Goal: Task Accomplishment & Management: Use online tool/utility

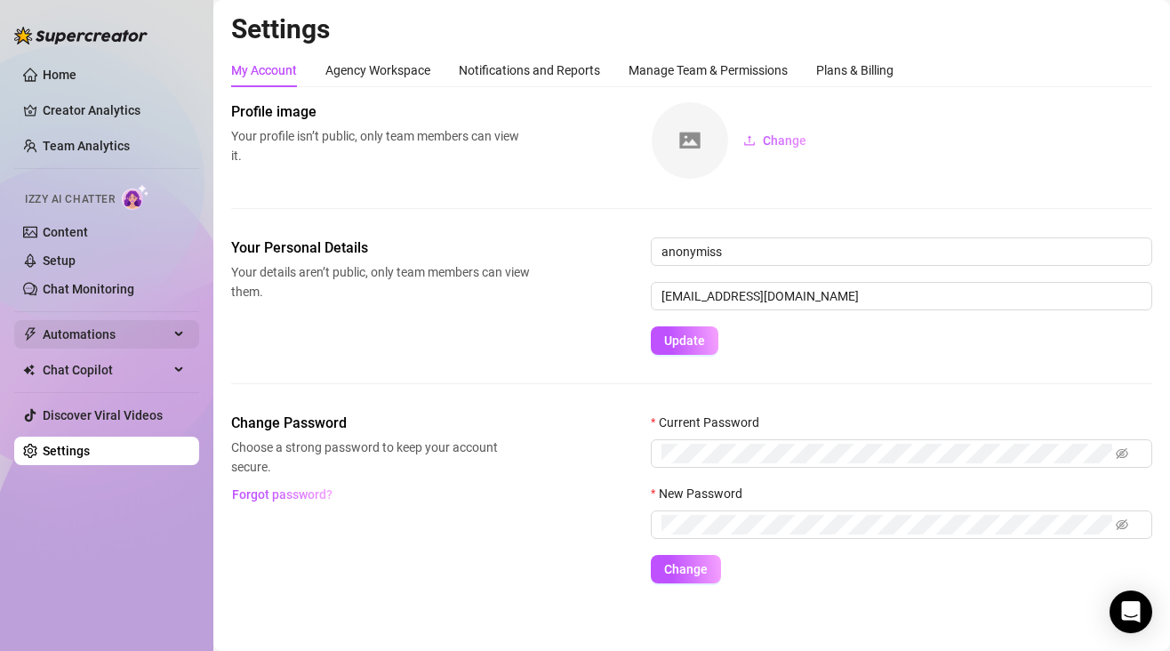
click at [134, 341] on span "Automations" at bounding box center [106, 334] width 126 height 28
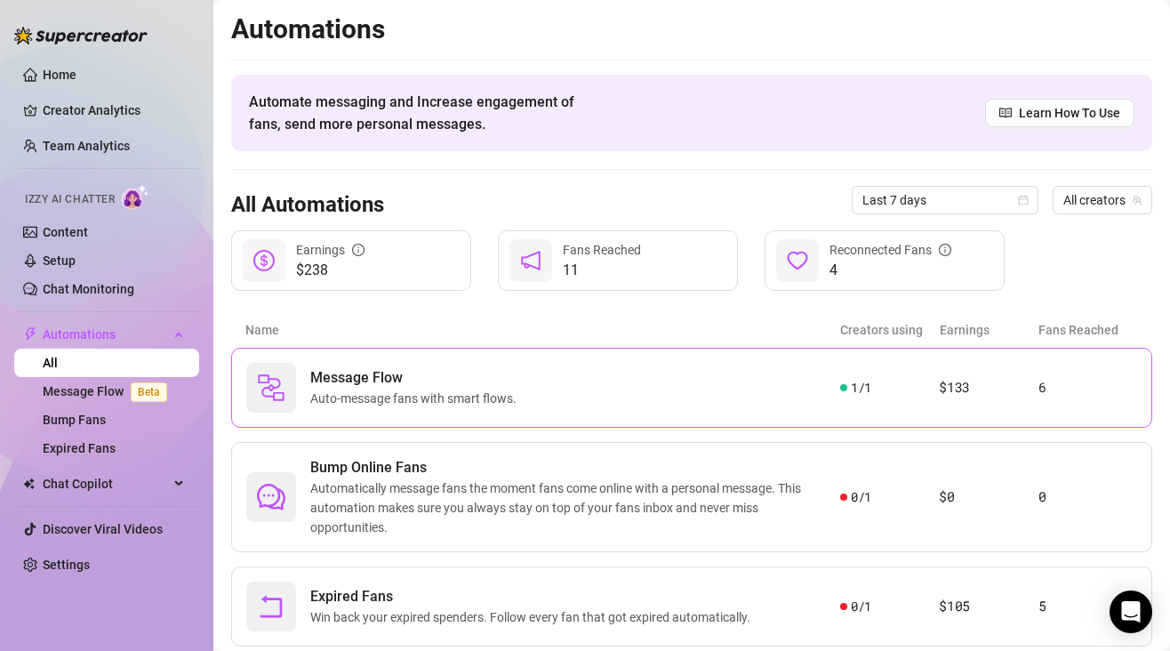
click at [383, 381] on span "Message Flow" at bounding box center [416, 377] width 213 height 21
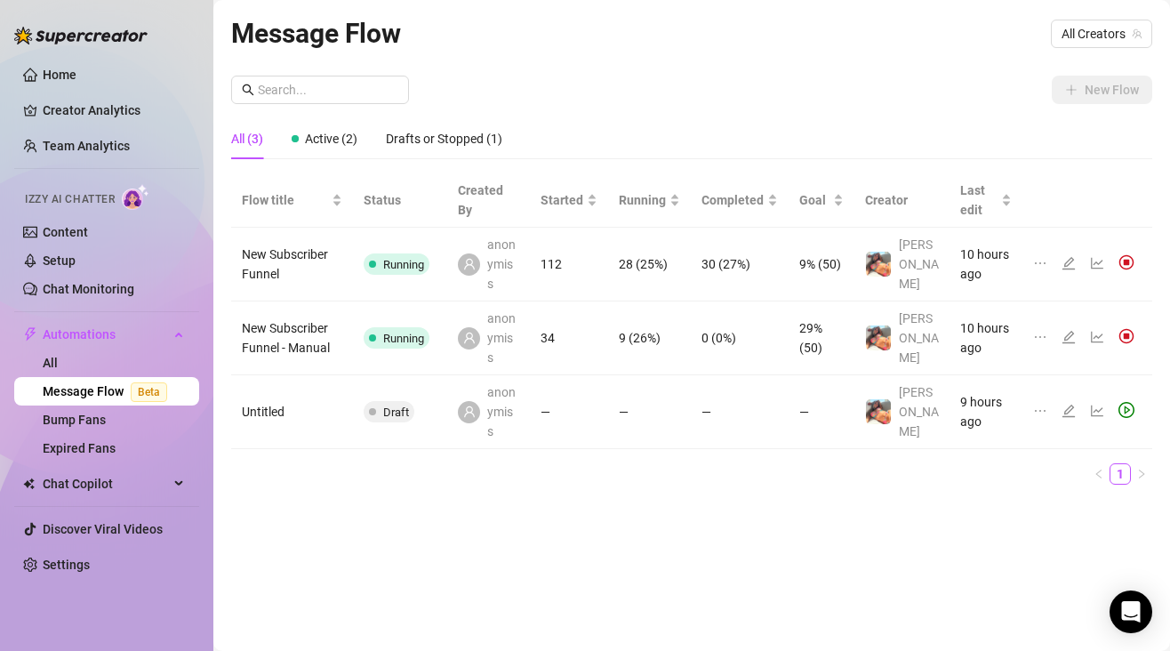
click at [310, 271] on td "New Subscriber Funnel" at bounding box center [292, 265] width 122 height 74
click at [1070, 256] on icon "edit" at bounding box center [1069, 263] width 14 height 14
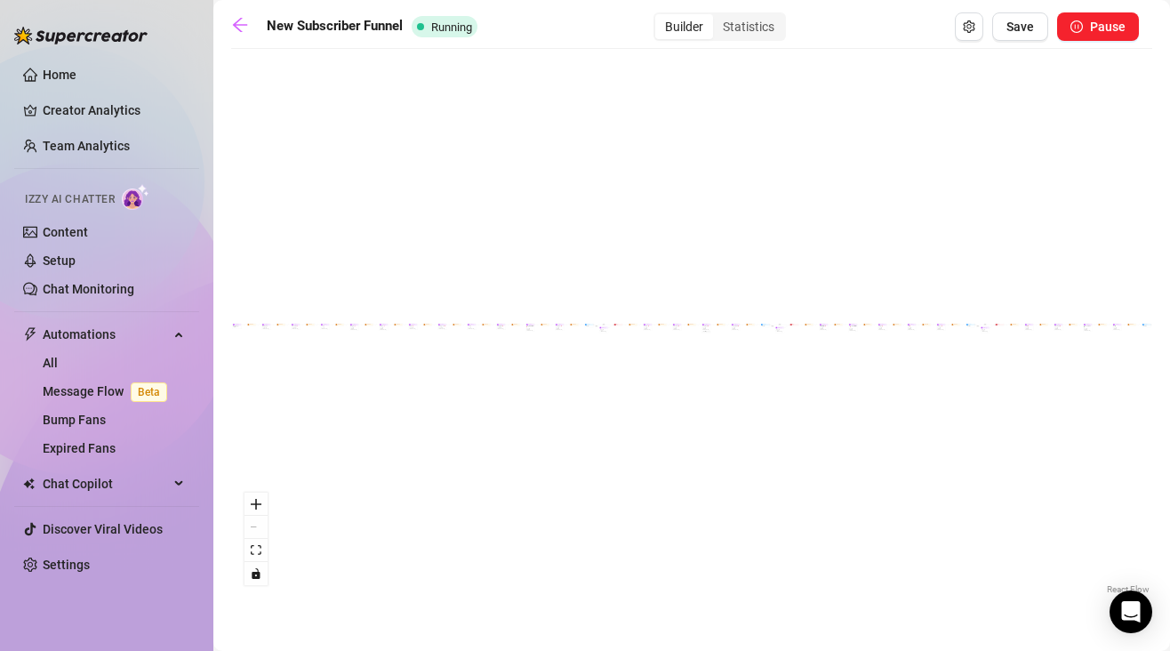
scroll to position [0, 60]
click at [870, 299] on div "If True If False If True If False If True If False If True If False Send Messag…" at bounding box center [632, 328] width 921 height 541
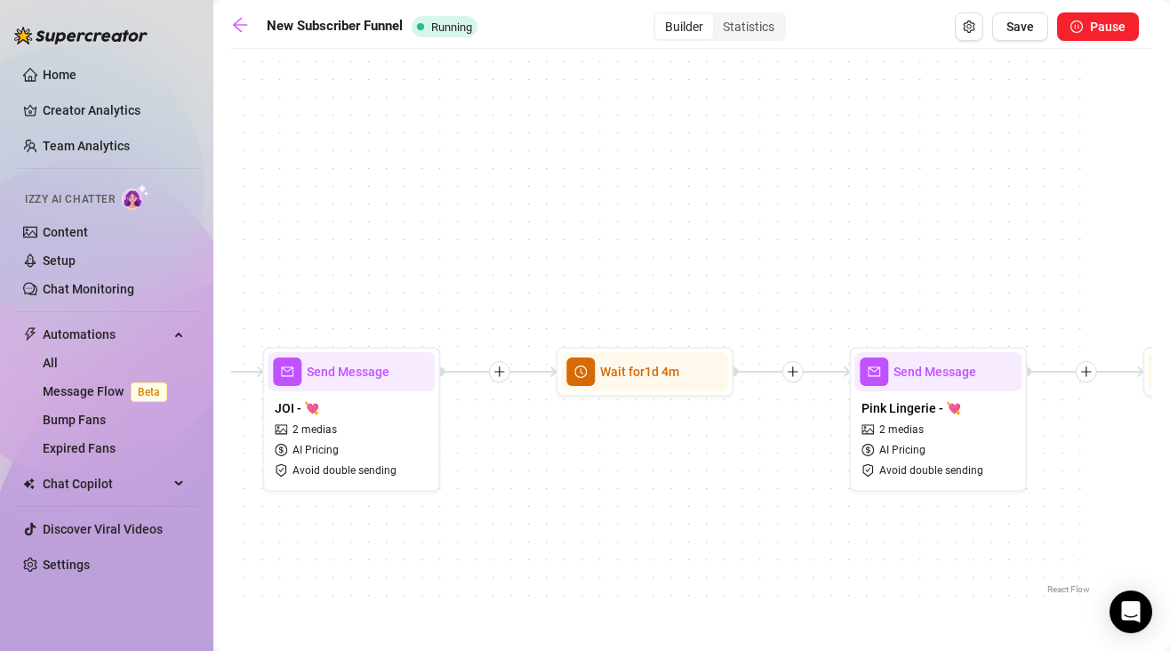
drag, startPoint x: 840, startPoint y: 356, endPoint x: 824, endPoint y: 75, distance: 281.6
click at [824, 75] on div "If True If False If True If False If True If False If True If False Send Messag…" at bounding box center [632, 328] width 921 height 541
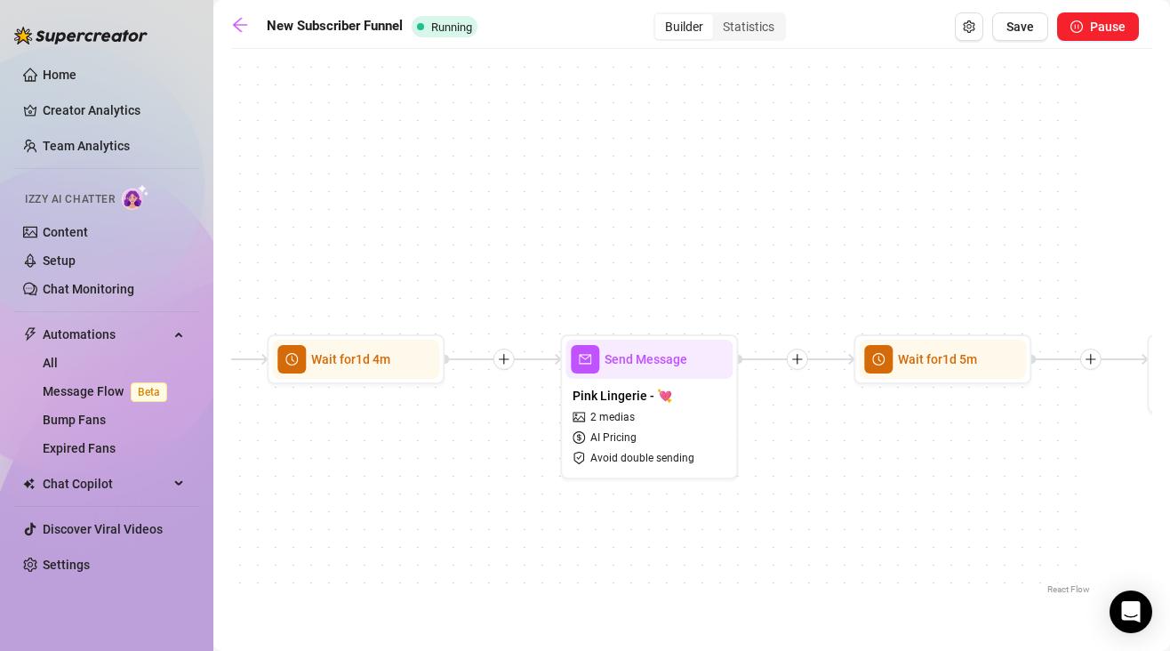
drag, startPoint x: 904, startPoint y: 545, endPoint x: 615, endPoint y: 533, distance: 289.3
click at [615, 533] on div "If True If False If True If False If True If False If True If False Send Messag…" at bounding box center [632, 328] width 921 height 541
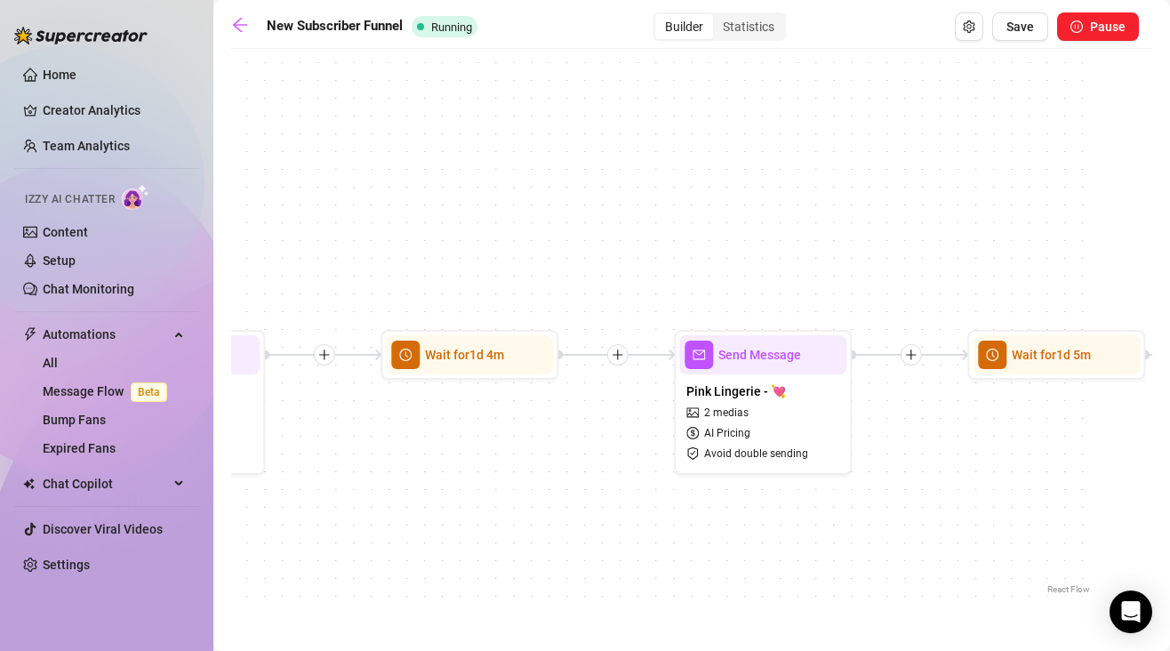
drag, startPoint x: 806, startPoint y: 474, endPoint x: 920, endPoint y: 470, distance: 113.9
click at [920, 470] on div "If True If False If True If False If True If False If True If False Send Messag…" at bounding box center [632, 328] width 921 height 541
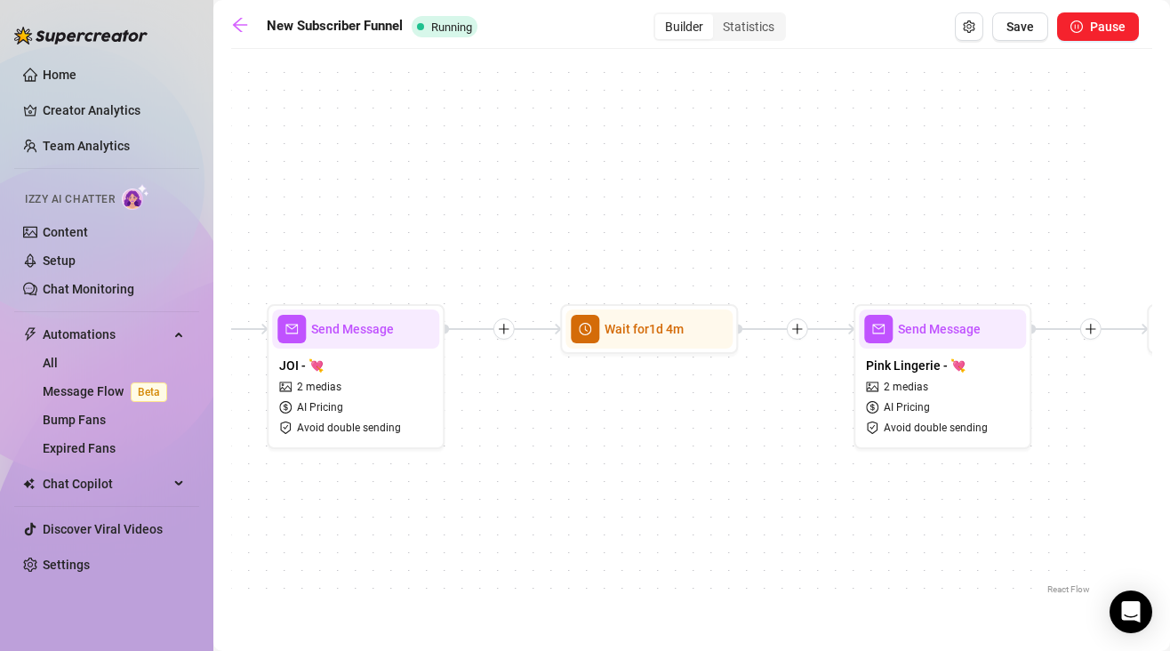
drag, startPoint x: 616, startPoint y: 449, endPoint x: 816, endPoint y: 428, distance: 201.3
click at [816, 428] on div "If True If False If True If False If True If False If True If False Send Messag…" at bounding box center [632, 328] width 921 height 541
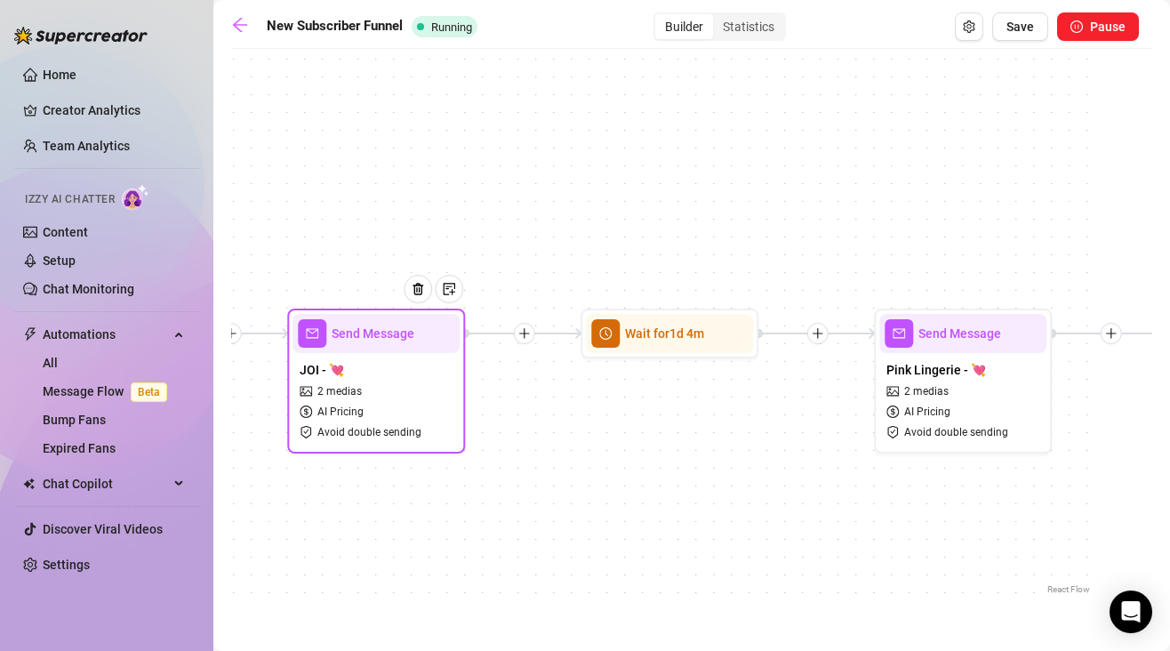
click at [421, 398] on div "JOI - 💘 2 medias AI Pricing Avoid double sending" at bounding box center [376, 400] width 167 height 95
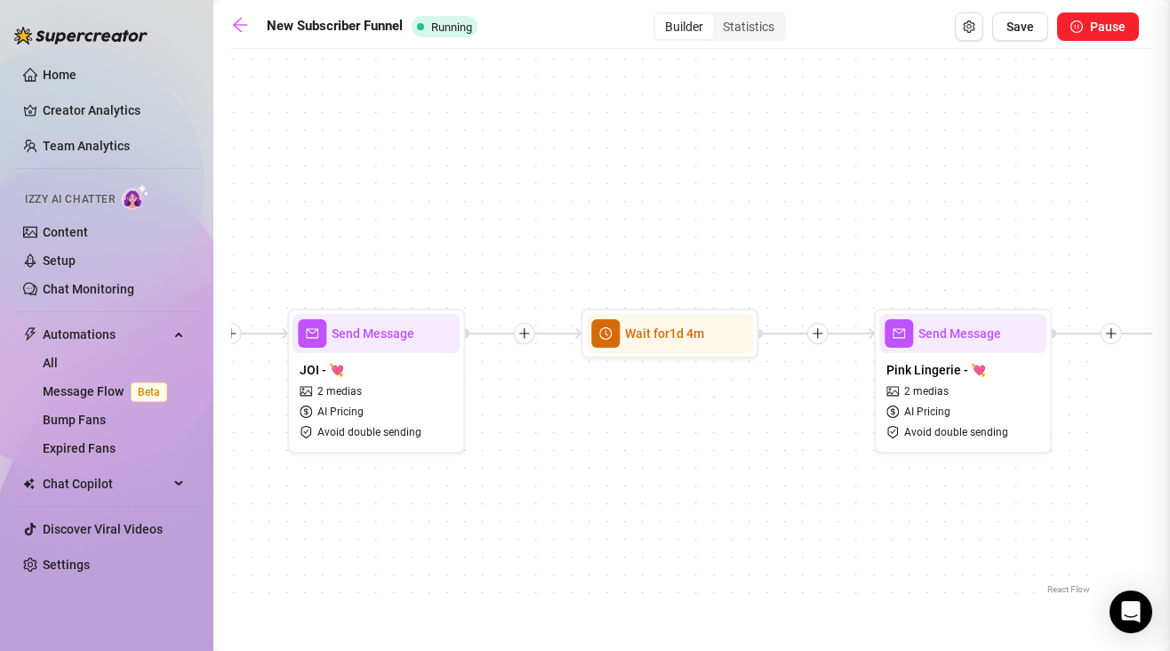
type textarea "JOI 💦 Let me take the reins [DATE] in this highly requested [PERSON_NAME] 😈 Whi…"
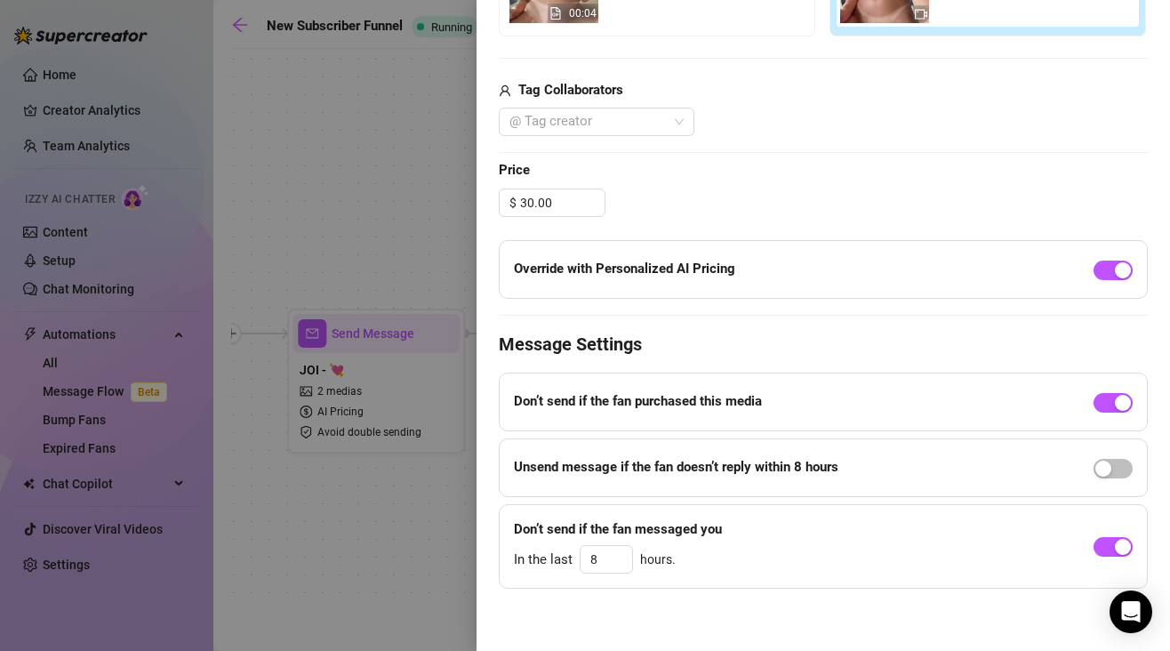
scroll to position [659, 0]
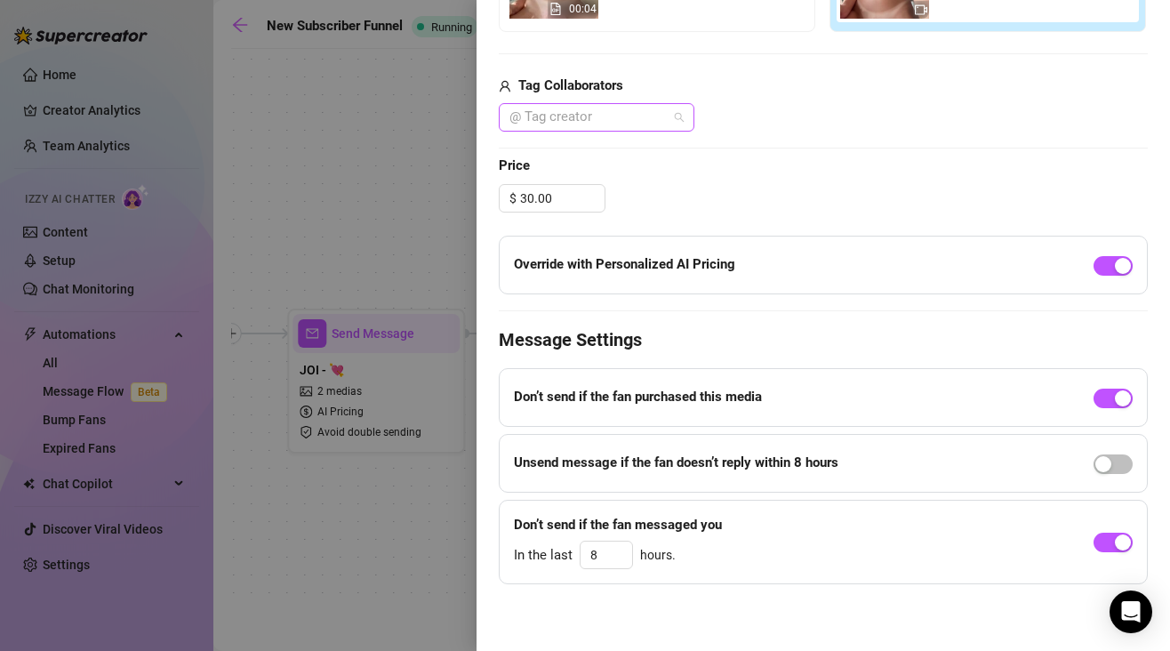
click at [675, 117] on div "@ Tag creator" at bounding box center [597, 117] width 196 height 28
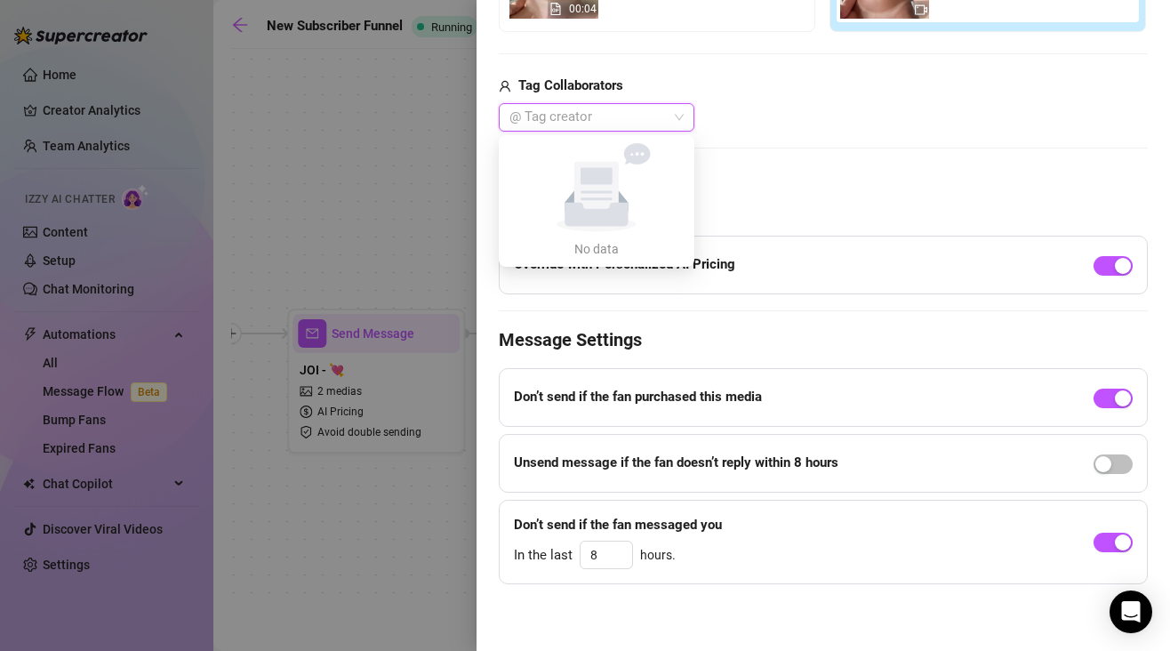
click at [794, 111] on div "@ Tag creator" at bounding box center [823, 117] width 649 height 28
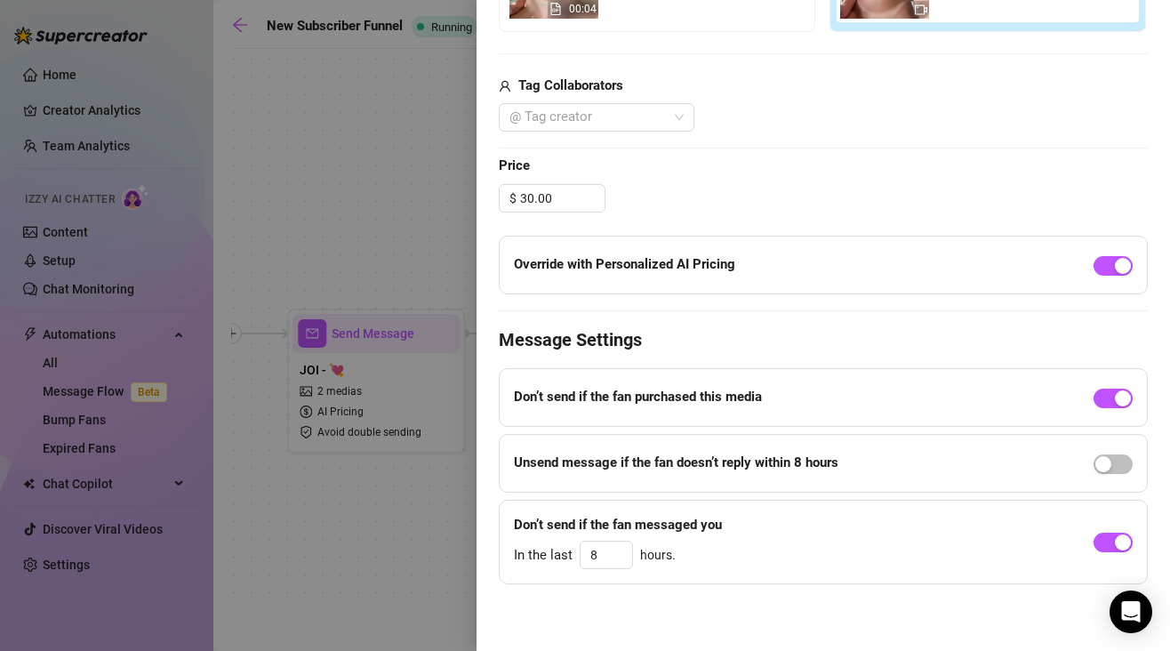
click at [445, 239] on div at bounding box center [585, 325] width 1170 height 651
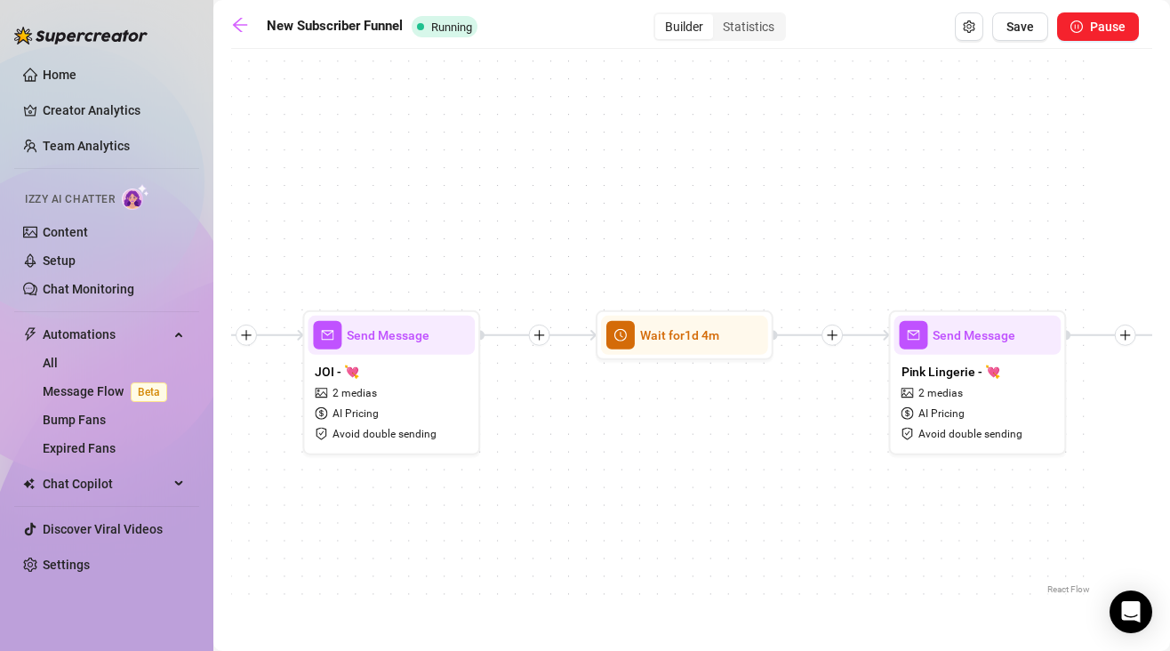
drag, startPoint x: 374, startPoint y: 233, endPoint x: 408, endPoint y: 237, distance: 35.0
click at [408, 237] on div "If True If False If True If False If True If False If True If False Send Messag…" at bounding box center [632, 328] width 921 height 541
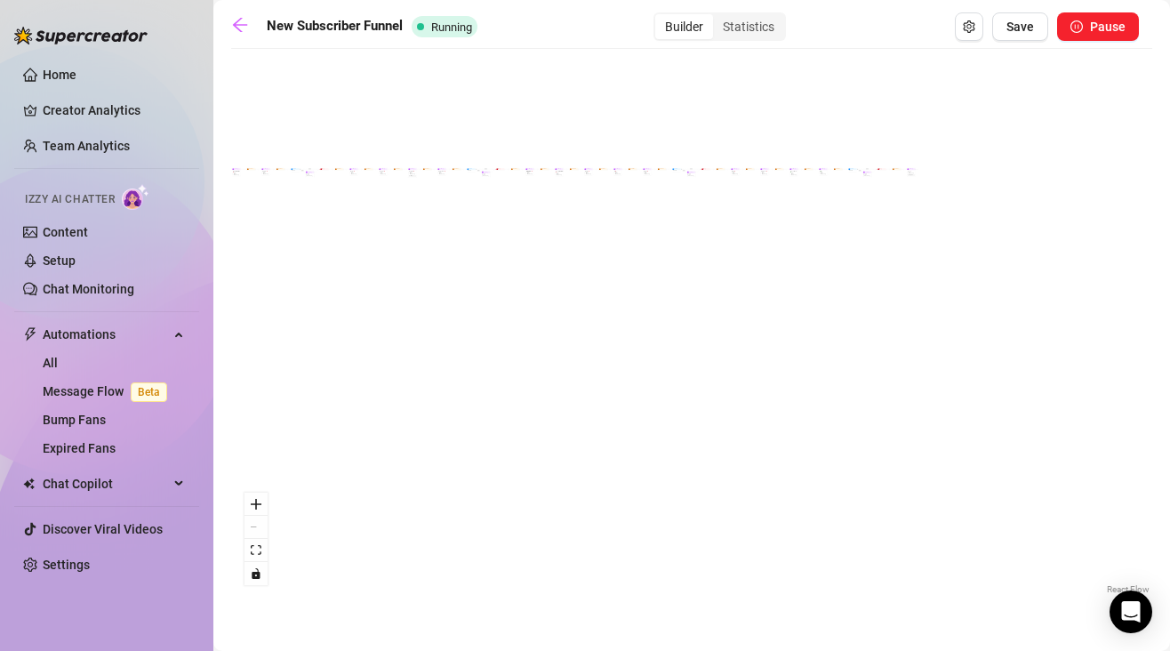
scroll to position [0, 0]
drag, startPoint x: 350, startPoint y: 235, endPoint x: 678, endPoint y: 276, distance: 329.9
click at [678, 276] on div "If True If False If True If False If True If False If True If False Send Messag…" at bounding box center [691, 328] width 921 height 541
drag, startPoint x: 411, startPoint y: 261, endPoint x: 718, endPoint y: 288, distance: 308.0
click at [720, 287] on div "If True If False If True If False If True If False If True If False Send Messag…" at bounding box center [691, 328] width 921 height 541
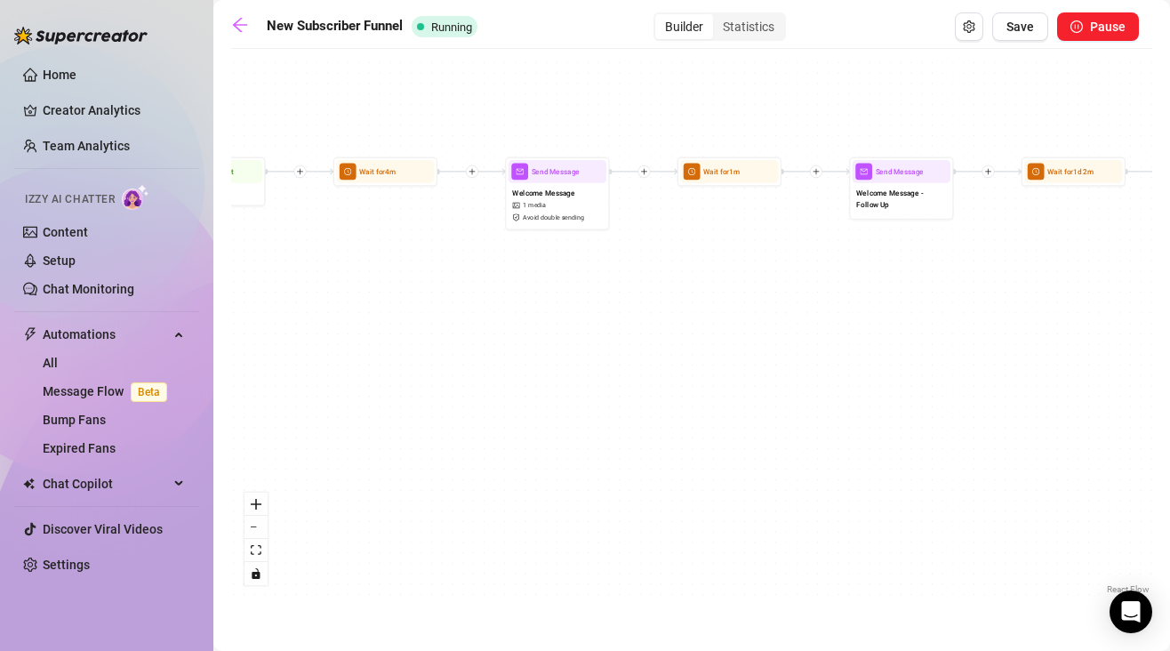
drag, startPoint x: 406, startPoint y: 194, endPoint x: 693, endPoint y: 326, distance: 315.2
click at [685, 319] on div "If True If False If True If False If True If False If True If False Send Messag…" at bounding box center [691, 328] width 921 height 541
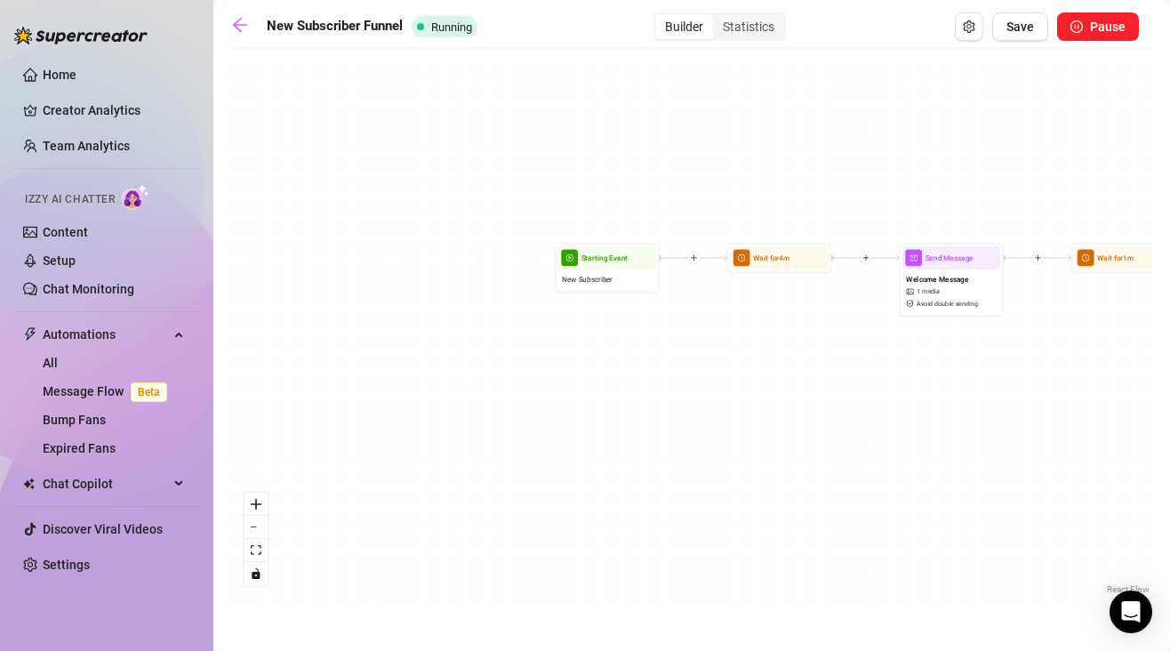
drag, startPoint x: 525, startPoint y: 318, endPoint x: 887, endPoint y: 396, distance: 370.2
click at [888, 396] on div "If True If False If True If False If True If False If True If False Send Messag…" at bounding box center [691, 328] width 921 height 541
click at [612, 274] on div "New Subscriber" at bounding box center [608, 281] width 98 height 20
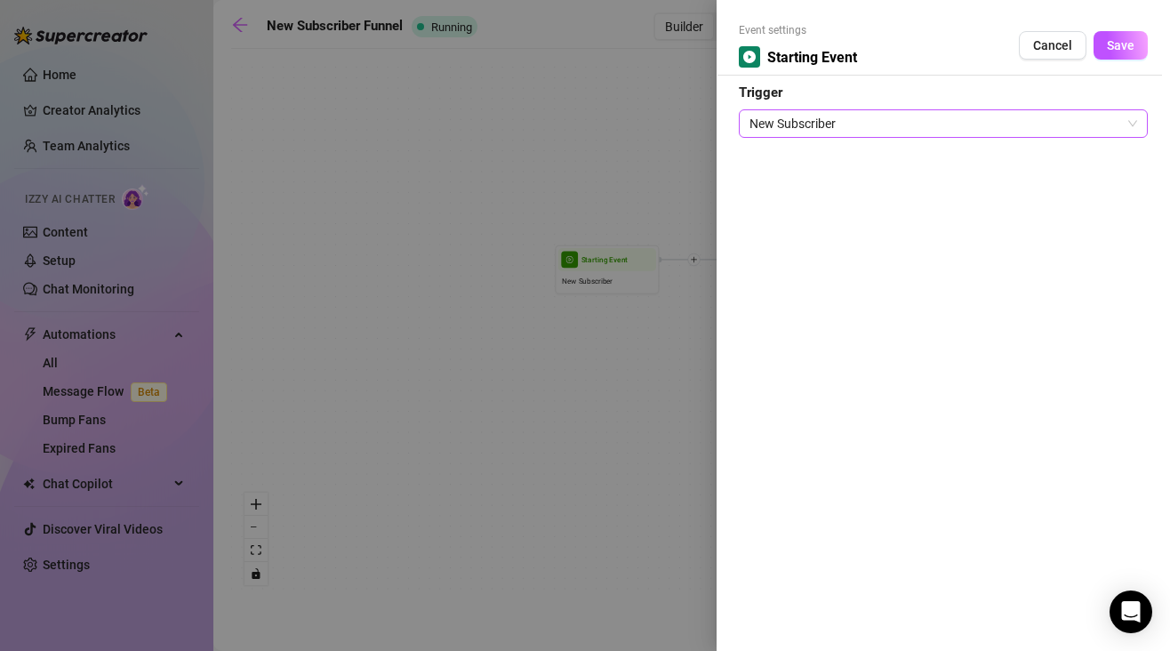
click at [850, 125] on span "New Subscriber" at bounding box center [944, 123] width 388 height 27
click at [580, 190] on div at bounding box center [585, 325] width 1170 height 651
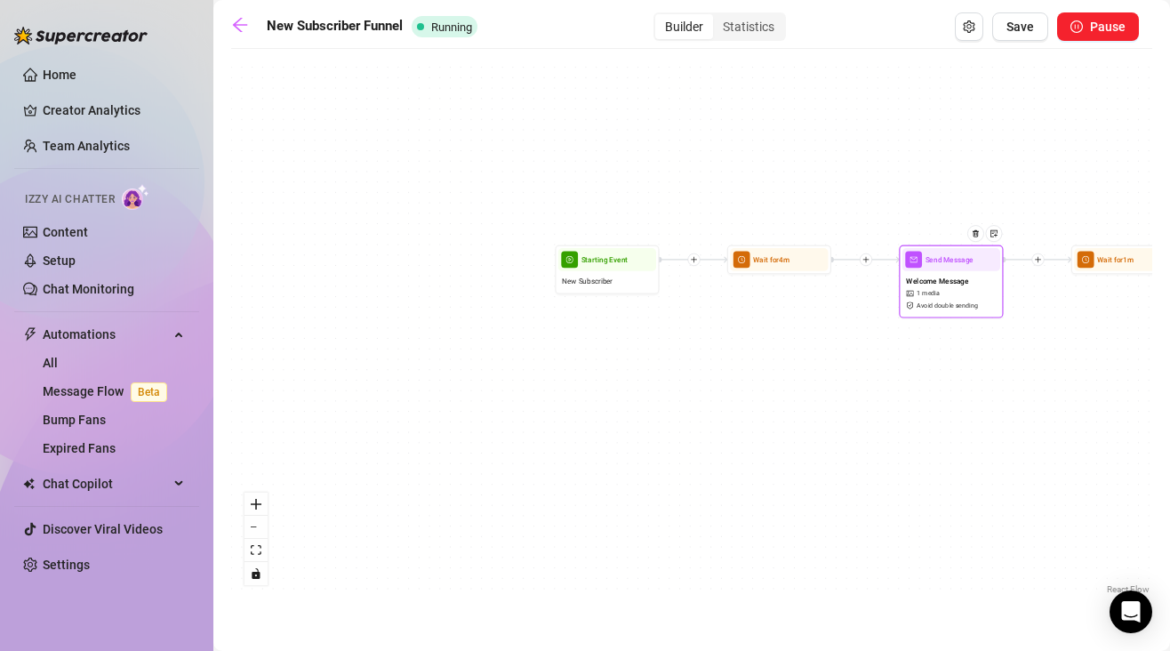
click at [914, 292] on span "picture" at bounding box center [910, 293] width 9 height 7
type textarea "Hey!! Welcome to my little corner of the internet! I’m so happy you found me, t…"
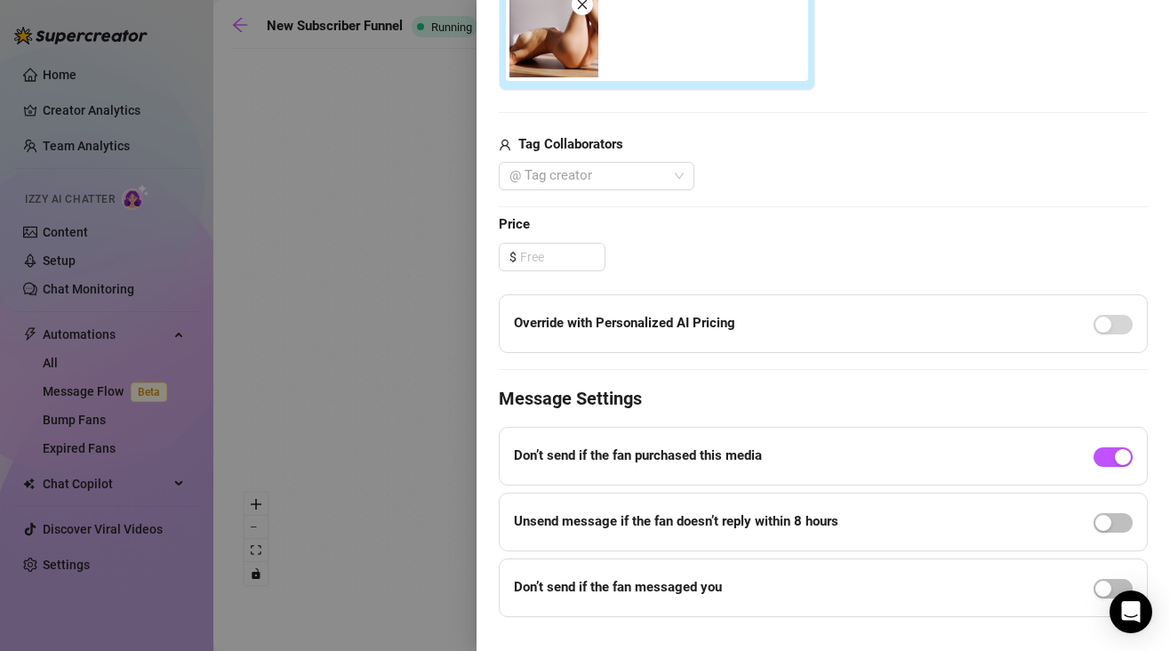
scroll to position [608, 0]
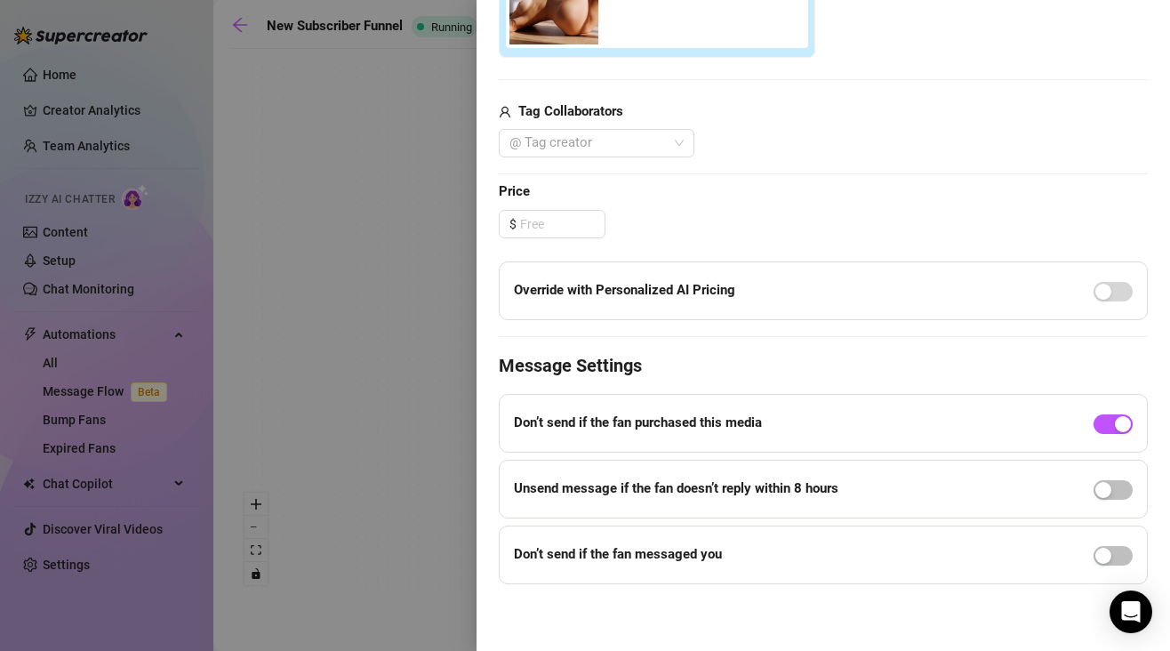
click at [454, 250] on div at bounding box center [585, 325] width 1170 height 651
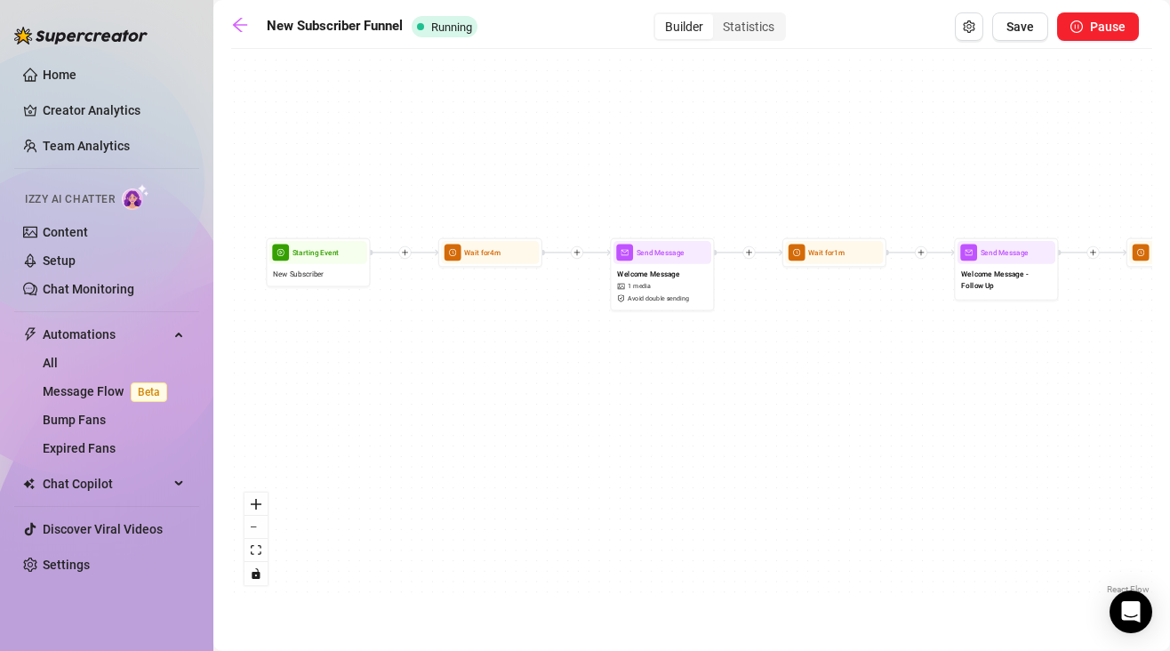
drag, startPoint x: 738, startPoint y: 357, endPoint x: 403, endPoint y: 350, distance: 335.4
click at [403, 350] on div "If True If False If True If False If True If False If True If False Send Messag…" at bounding box center [691, 328] width 921 height 541
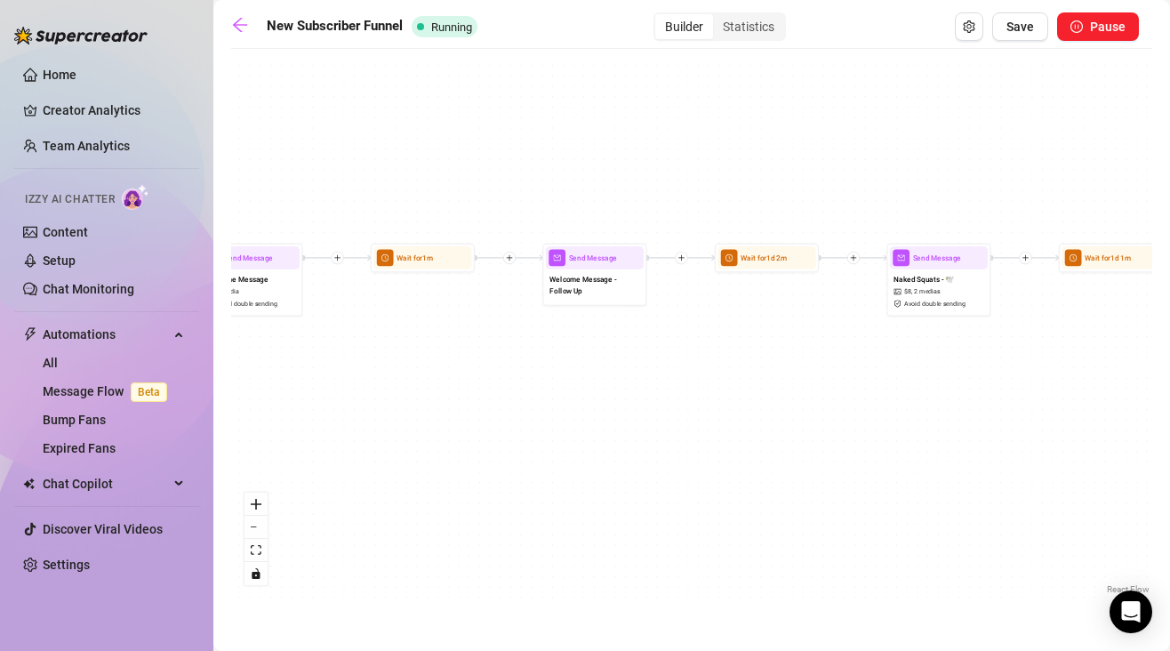
drag, startPoint x: 928, startPoint y: 327, endPoint x: 562, endPoint y: 332, distance: 365.6
click at [562, 332] on div "If True If False If True If False If True If False If True If False Send Messag…" at bounding box center [691, 328] width 921 height 541
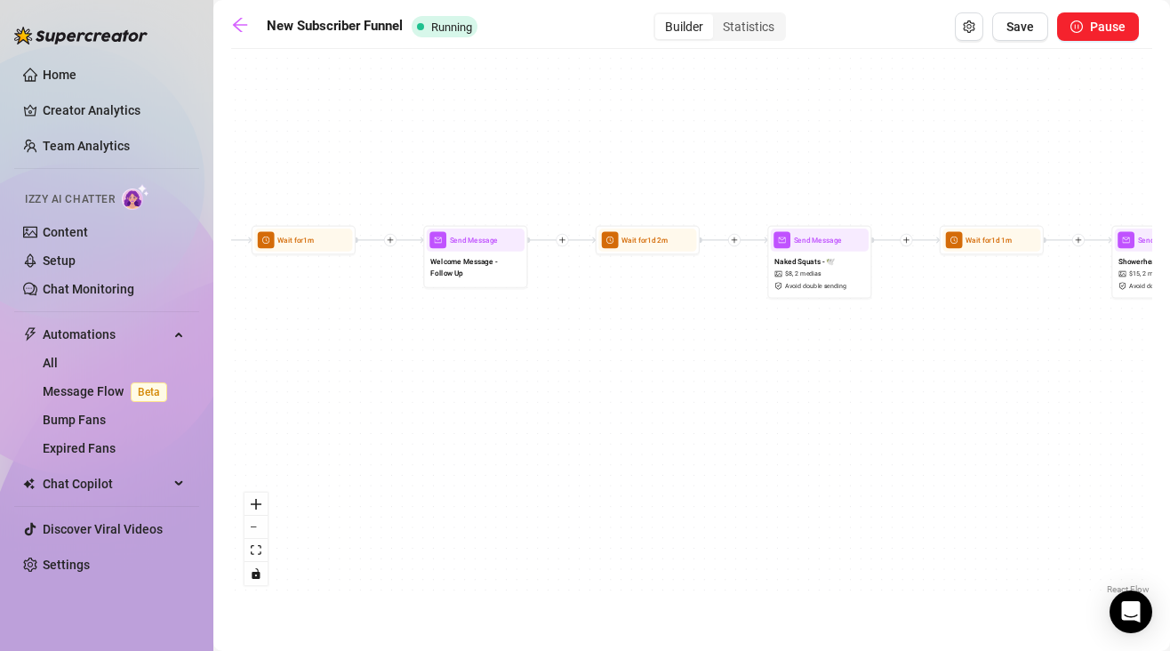
drag, startPoint x: 847, startPoint y: 403, endPoint x: 517, endPoint y: 392, distance: 330.1
click at [517, 392] on div "If True If False If True If False If True If False If True If False Send Messag…" at bounding box center [691, 328] width 921 height 541
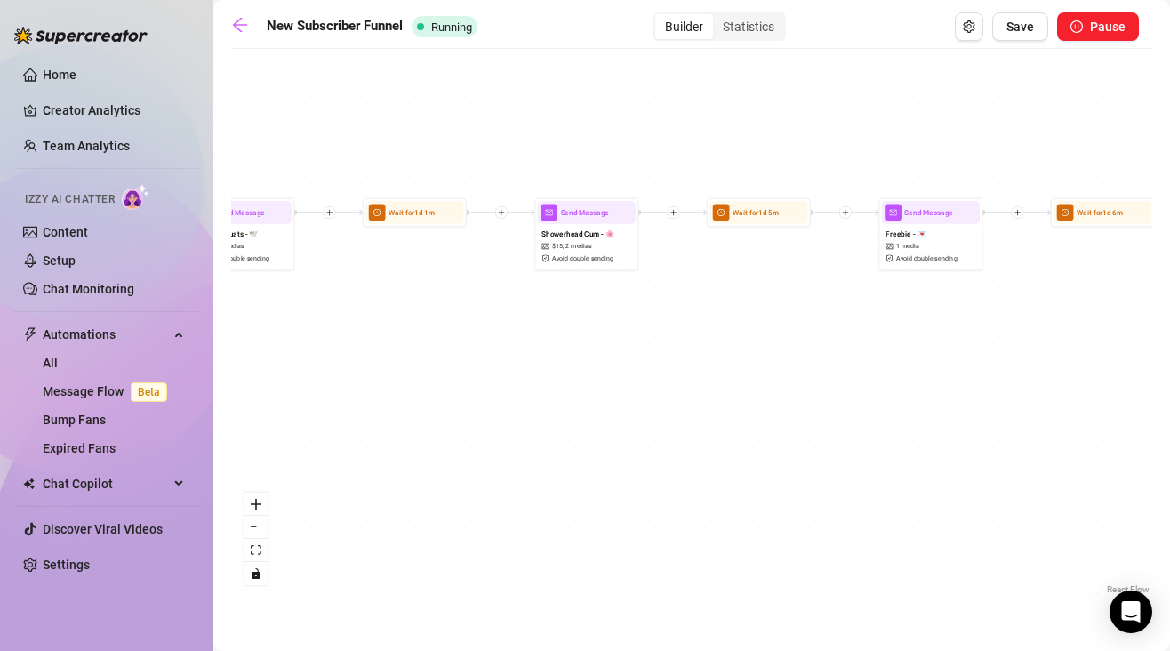
drag, startPoint x: 787, startPoint y: 450, endPoint x: 401, endPoint y: 422, distance: 387.0
click at [411, 420] on div "If True If False If True If False If True If False If True If False Send Messag…" at bounding box center [691, 328] width 921 height 541
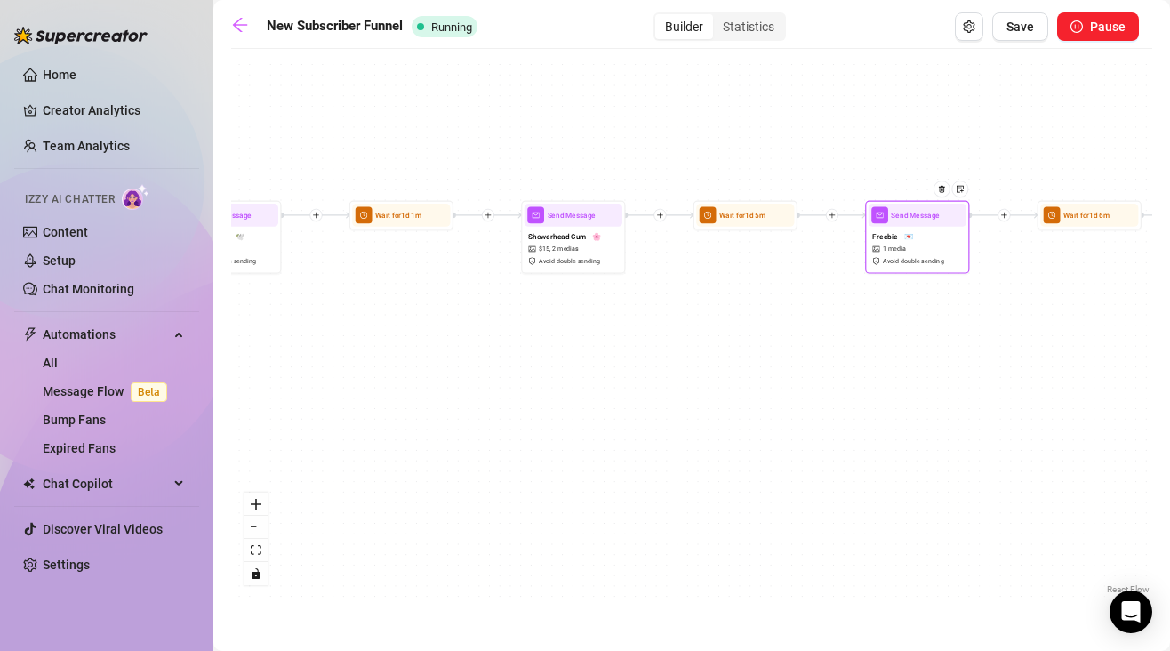
click at [901, 254] on div "Freebie - 💌 1 media Avoid double sending" at bounding box center [918, 249] width 98 height 44
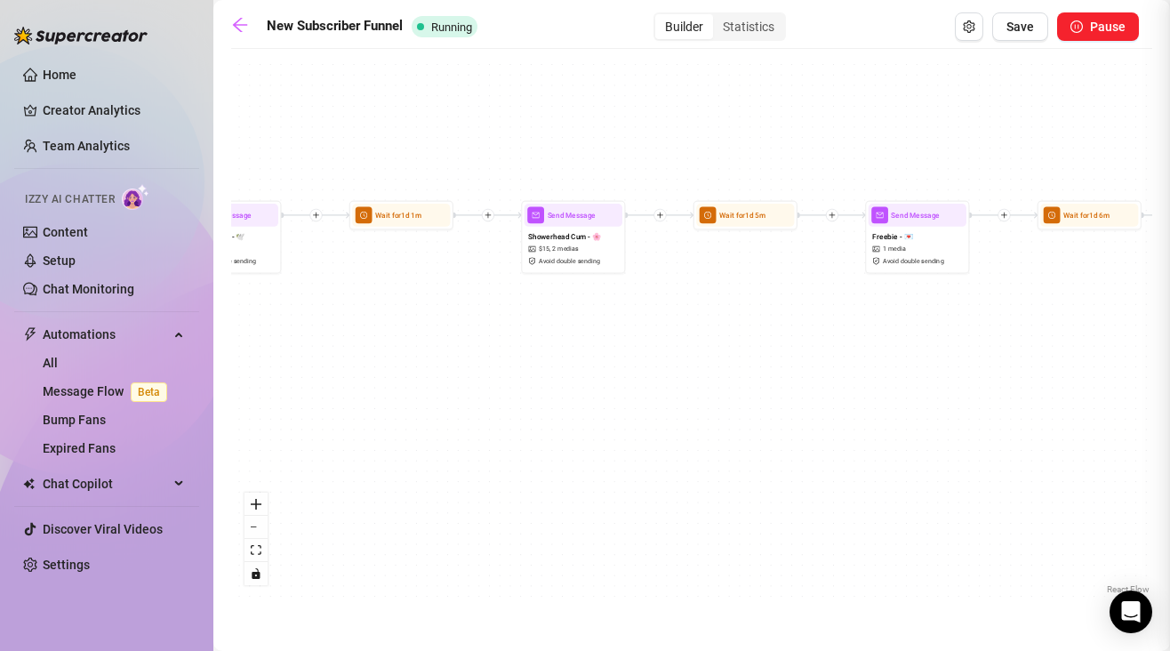
type textarea "Hey, hope you're enjoying your time with me so far 💕 Appreciate you being here!!"
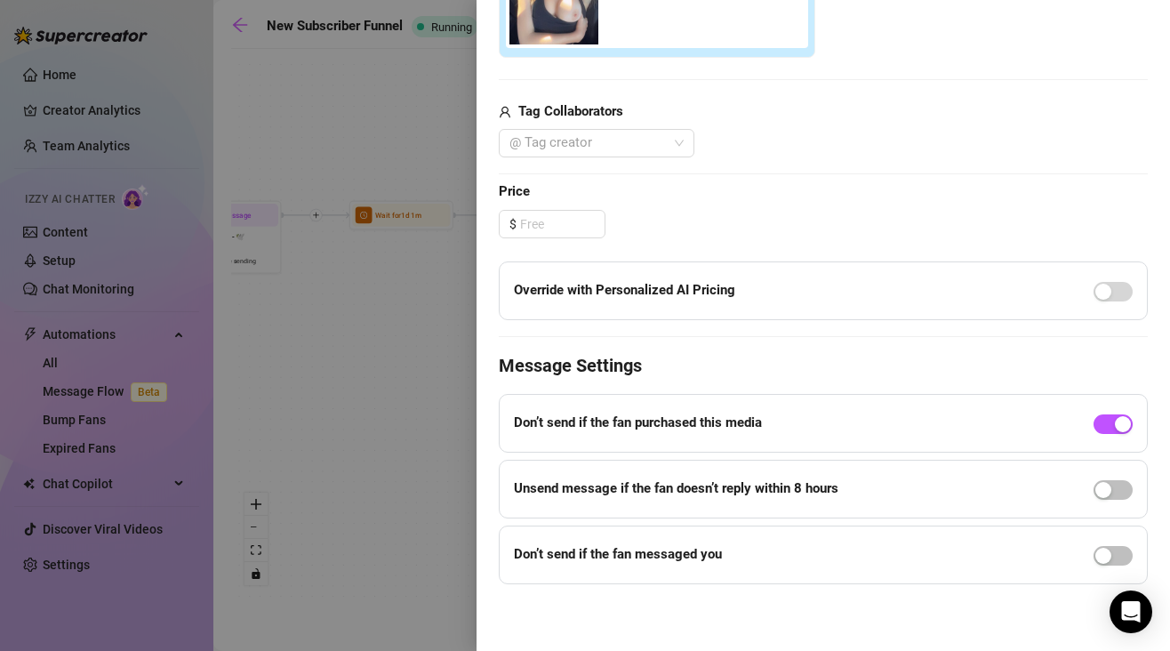
click at [425, 394] on div at bounding box center [585, 325] width 1170 height 651
